Goal: Task Accomplishment & Management: Use online tool/utility

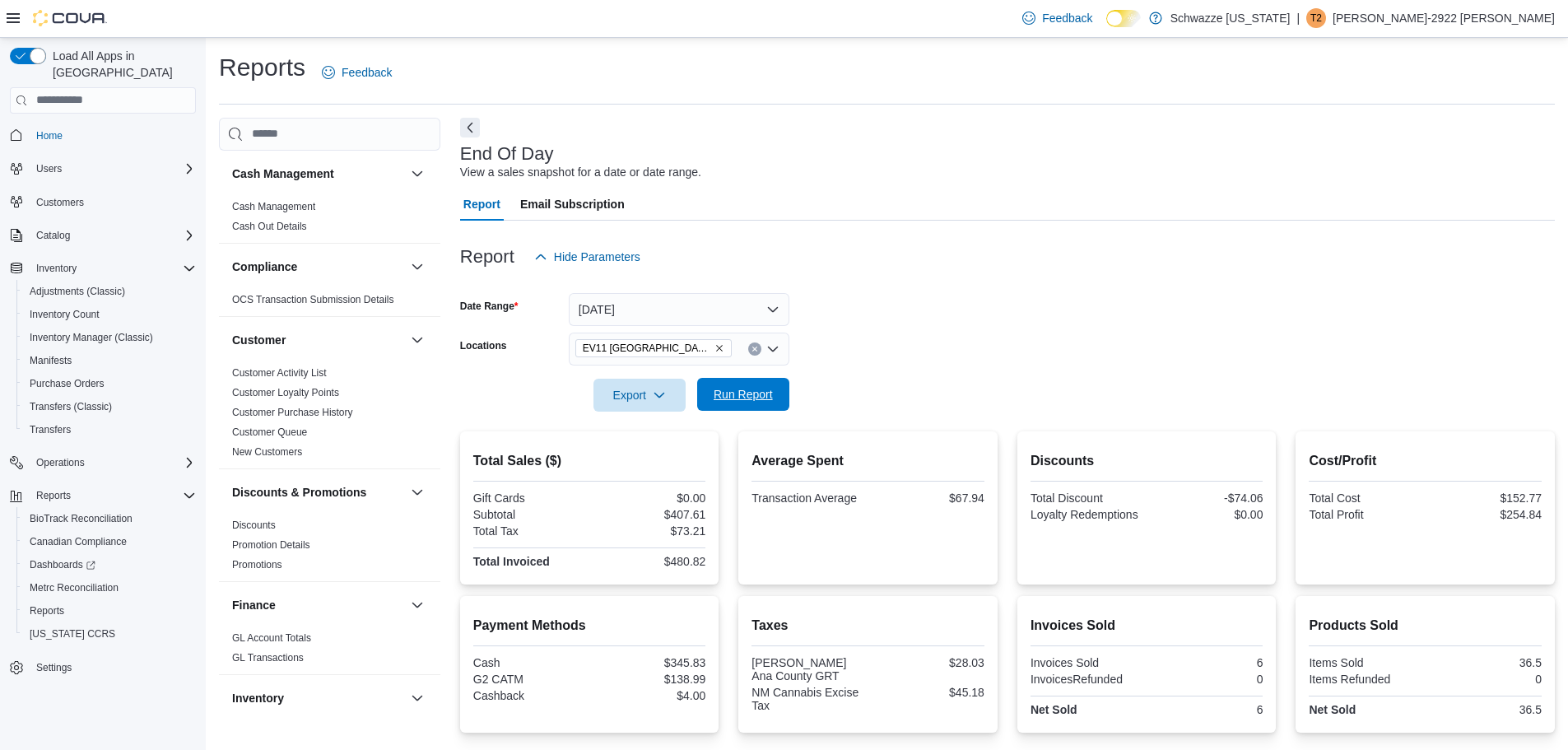
scroll to position [164, 0]
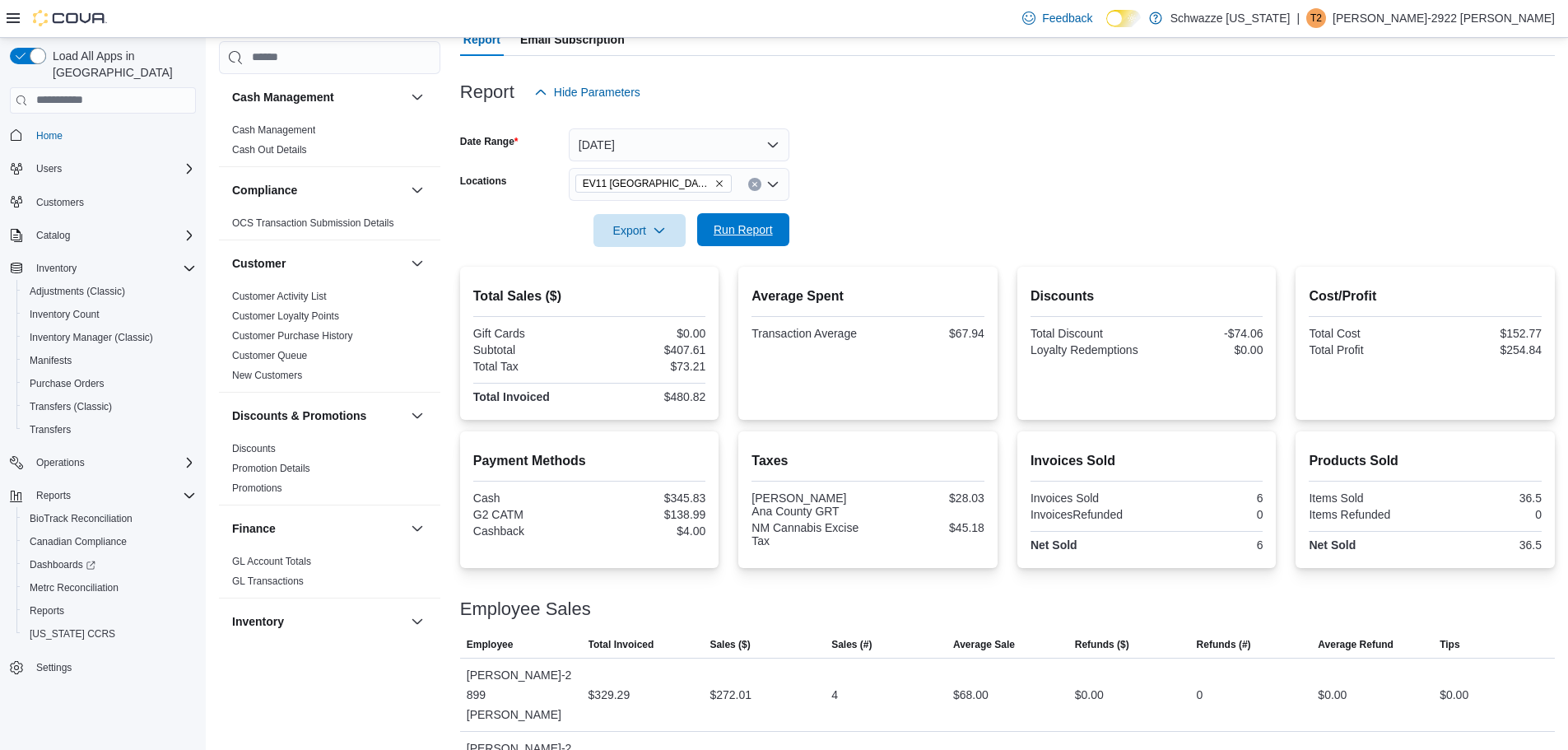
click at [750, 225] on span "Run Report" at bounding box center [743, 229] width 59 height 16
click at [718, 179] on icon "Remove EV11 Las Cruces South Valley from selection in this group" at bounding box center [720, 184] width 10 height 10
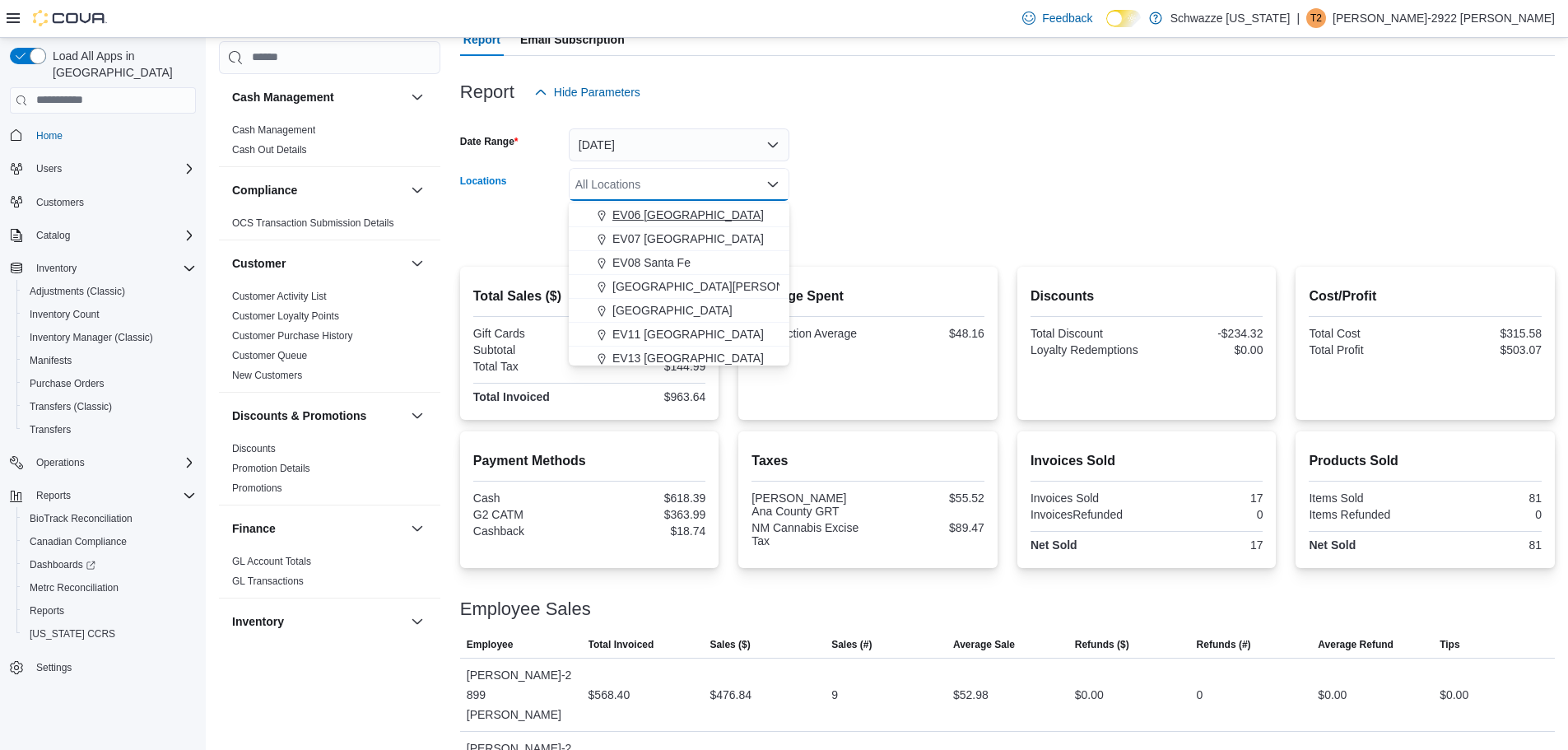
click at [671, 206] on span "EV06 [GEOGRAPHIC_DATA]" at bounding box center [688, 214] width 151 height 16
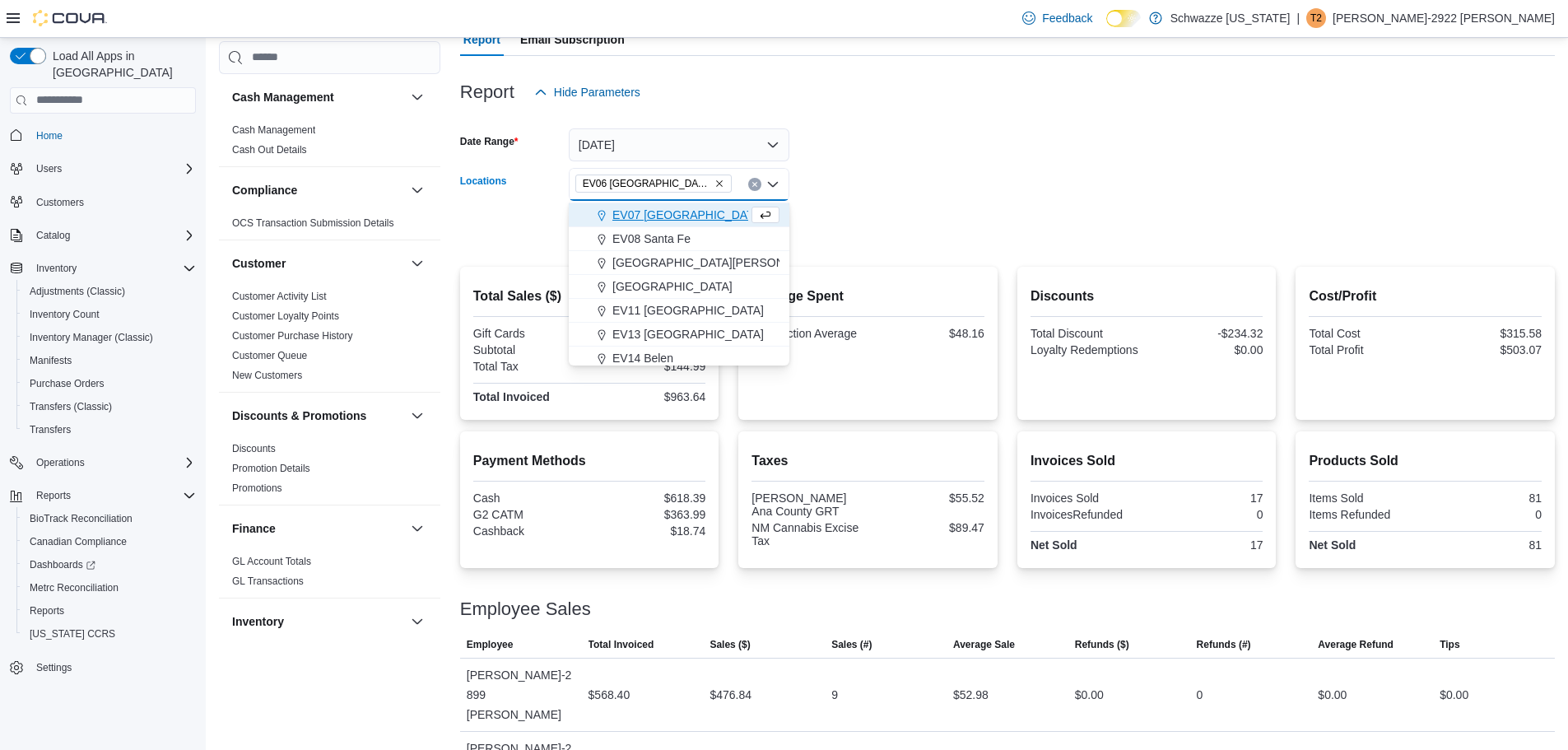
click at [894, 193] on form "Date Range [DATE] Locations [GEOGRAPHIC_DATA] [GEOGRAPHIC_DATA] [GEOGRAPHIC_DAT…" at bounding box center [1007, 178] width 1095 height 139
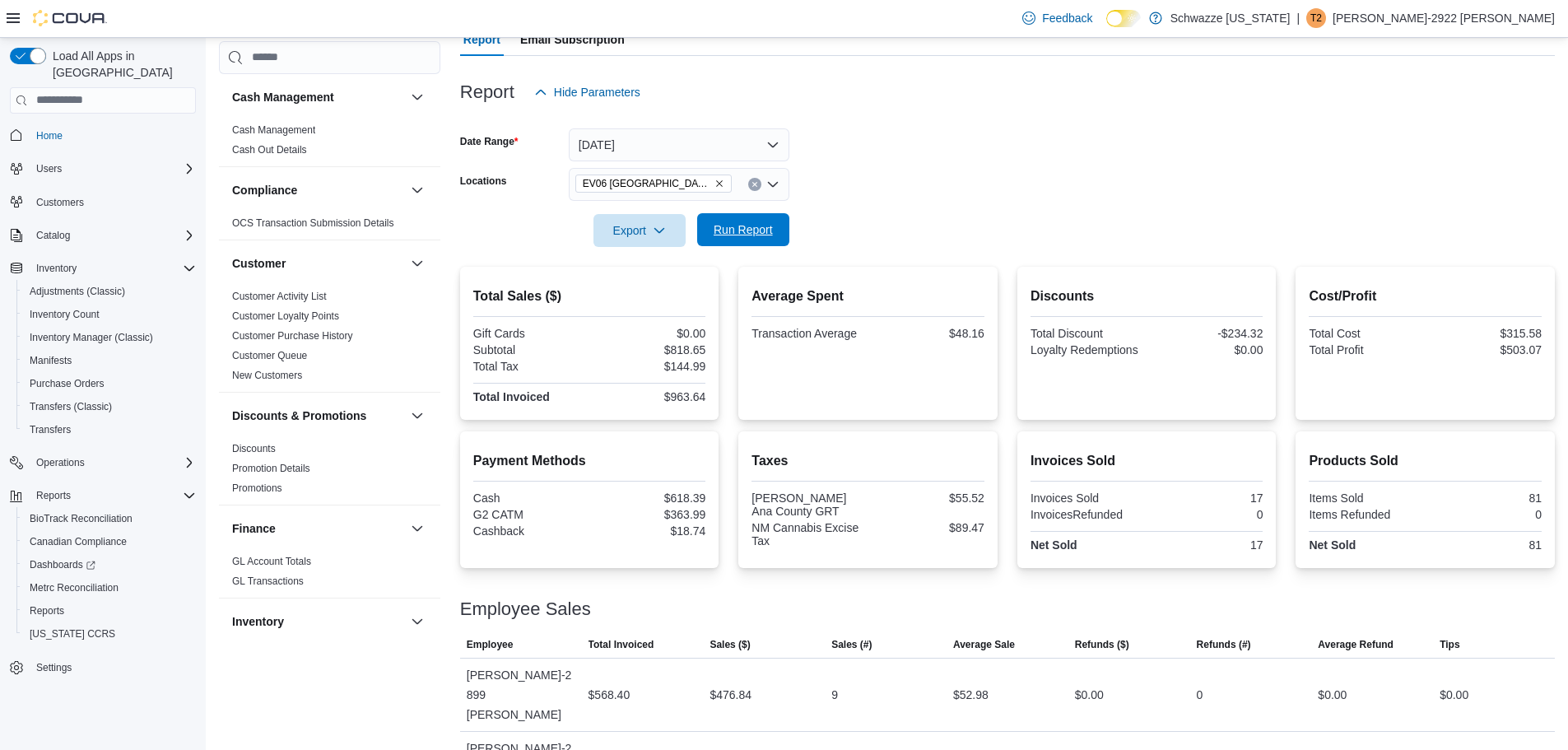
click at [760, 223] on span "Run Report" at bounding box center [743, 229] width 59 height 16
click at [715, 183] on icon "Remove EV06 Las Cruces East from selection in this group" at bounding box center [720, 184] width 10 height 10
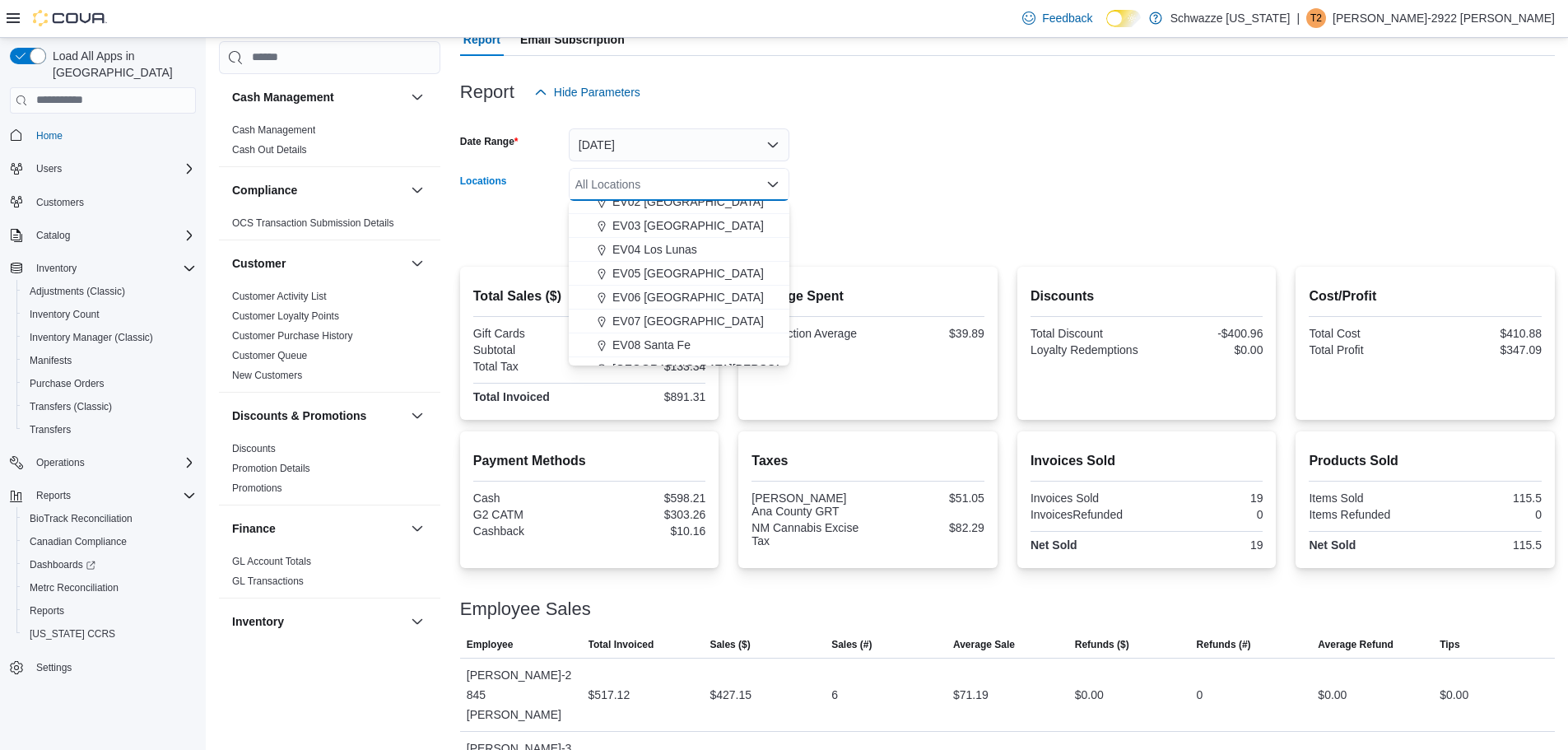
scroll to position [247, 0]
click at [684, 249] on span "EV11 [GEOGRAPHIC_DATA]" at bounding box center [688, 252] width 151 height 16
drag, startPoint x: 924, startPoint y: 192, endPoint x: 883, endPoint y: 207, distance: 43.7
click at [924, 193] on form "Date Range [DATE] Locations [GEOGRAPHIC_DATA] [GEOGRAPHIC_DATA] [GEOGRAPHIC_DAT…" at bounding box center [1007, 178] width 1095 height 139
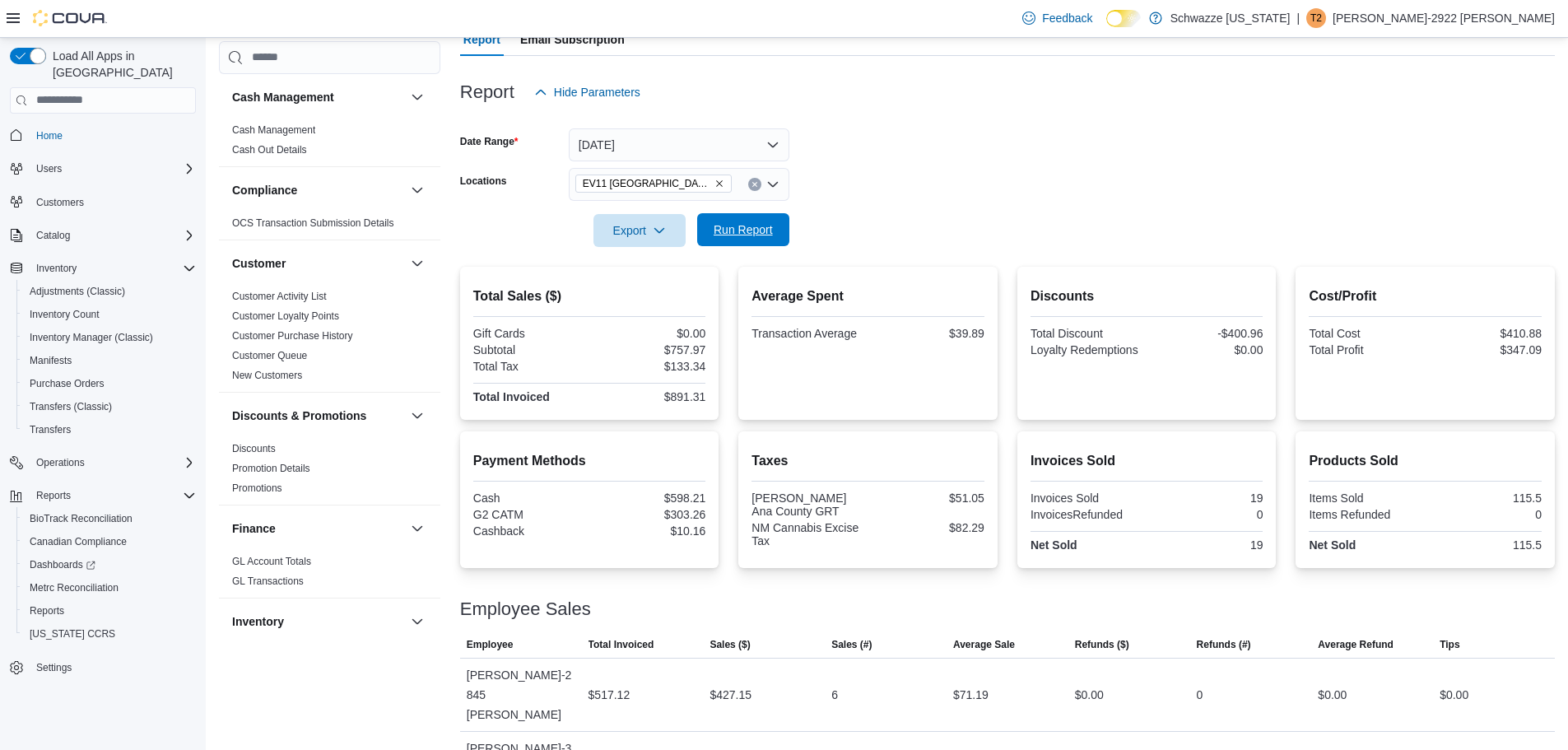
click at [763, 237] on span "Run Report" at bounding box center [743, 229] width 59 height 16
